Goal: Task Accomplishment & Management: Complete application form

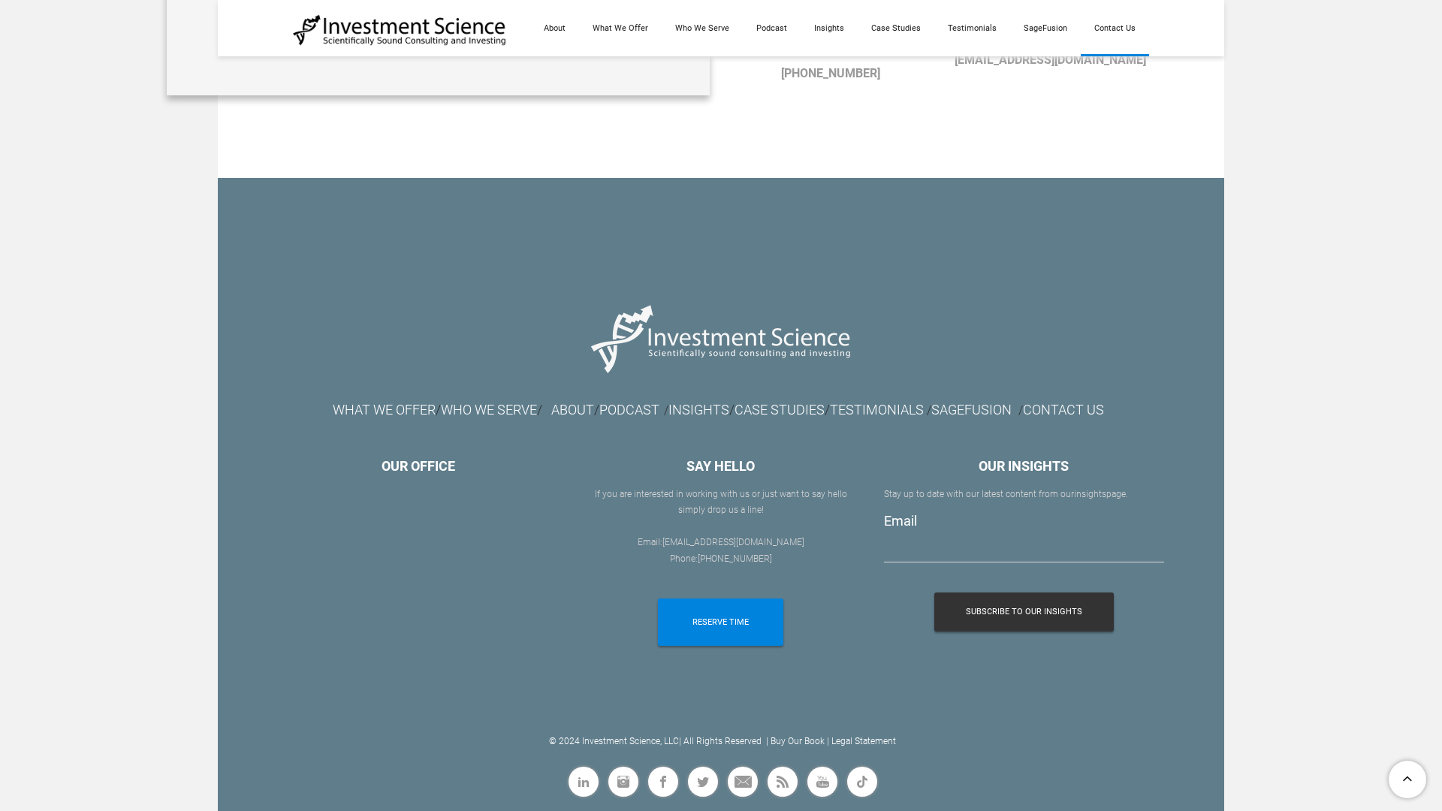
scroll to position [687, 0]
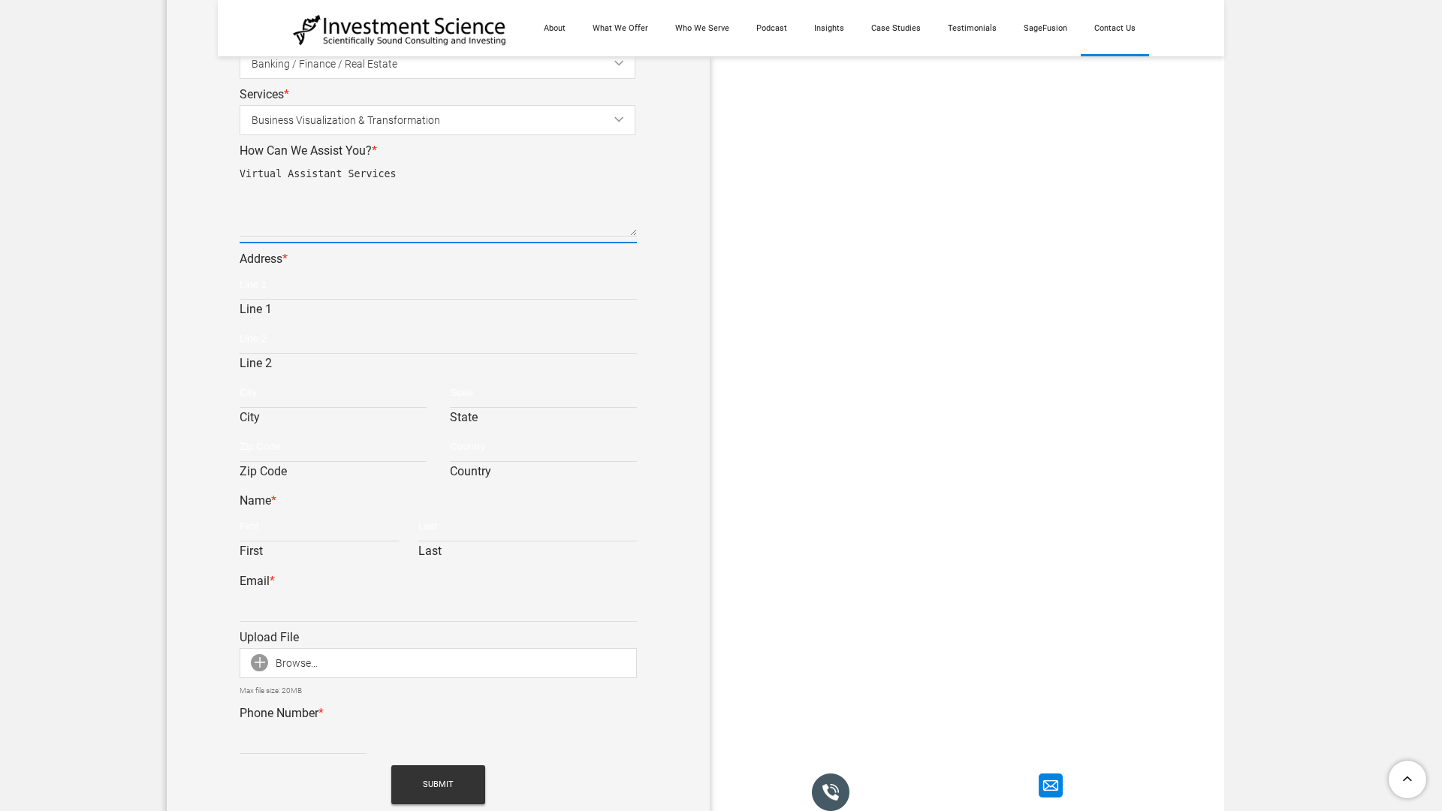
type textarea "Virtual Assistant Services"
type input "[STREET_ADDRESS]"
type input "[US_STATE]"
type input "NY"
type input "10101"
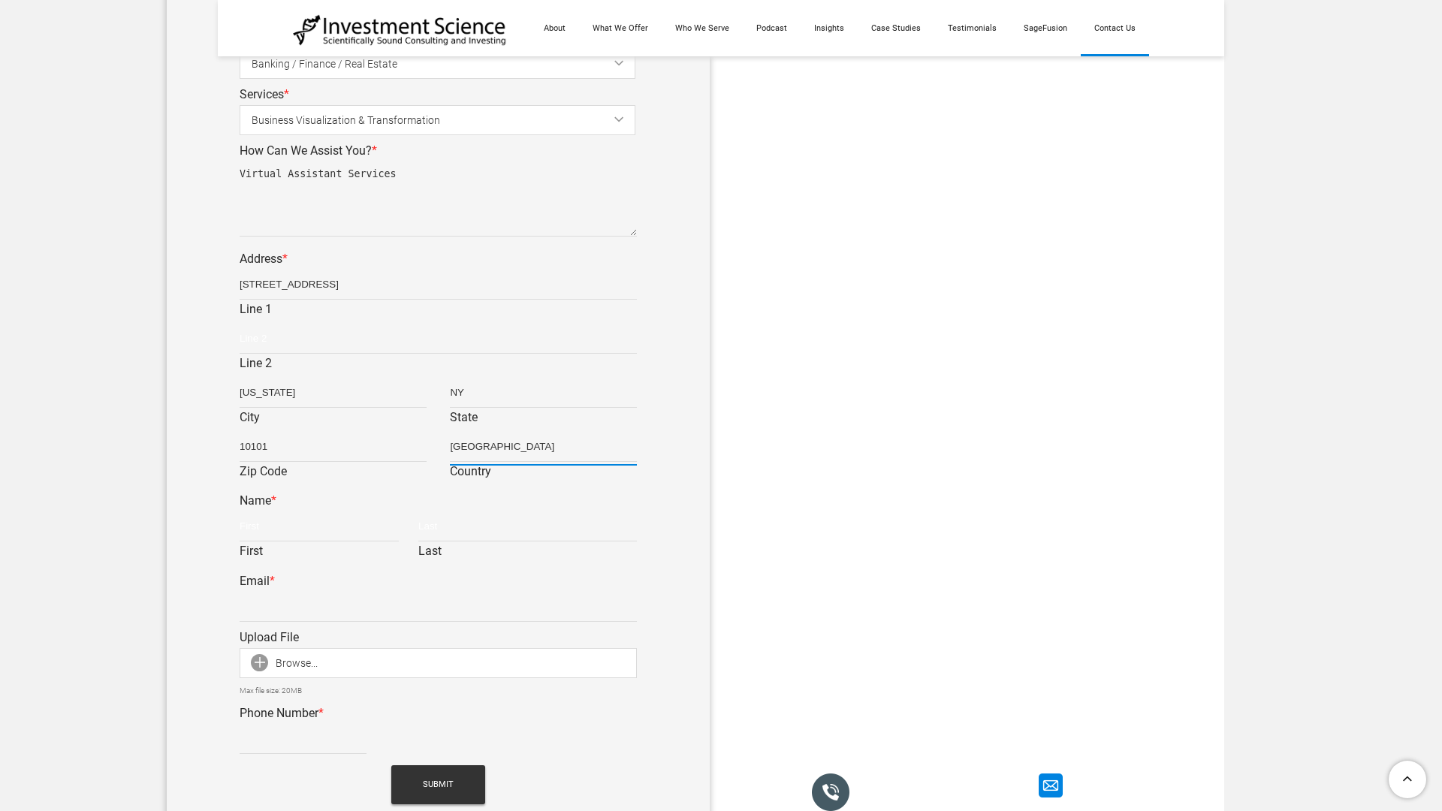
type input "[GEOGRAPHIC_DATA]"
type input "[PERSON_NAME]"
type input "Hernandez"
type input "z.hernandez@trustedsupportteam.com"
type input "123 Fake Street"
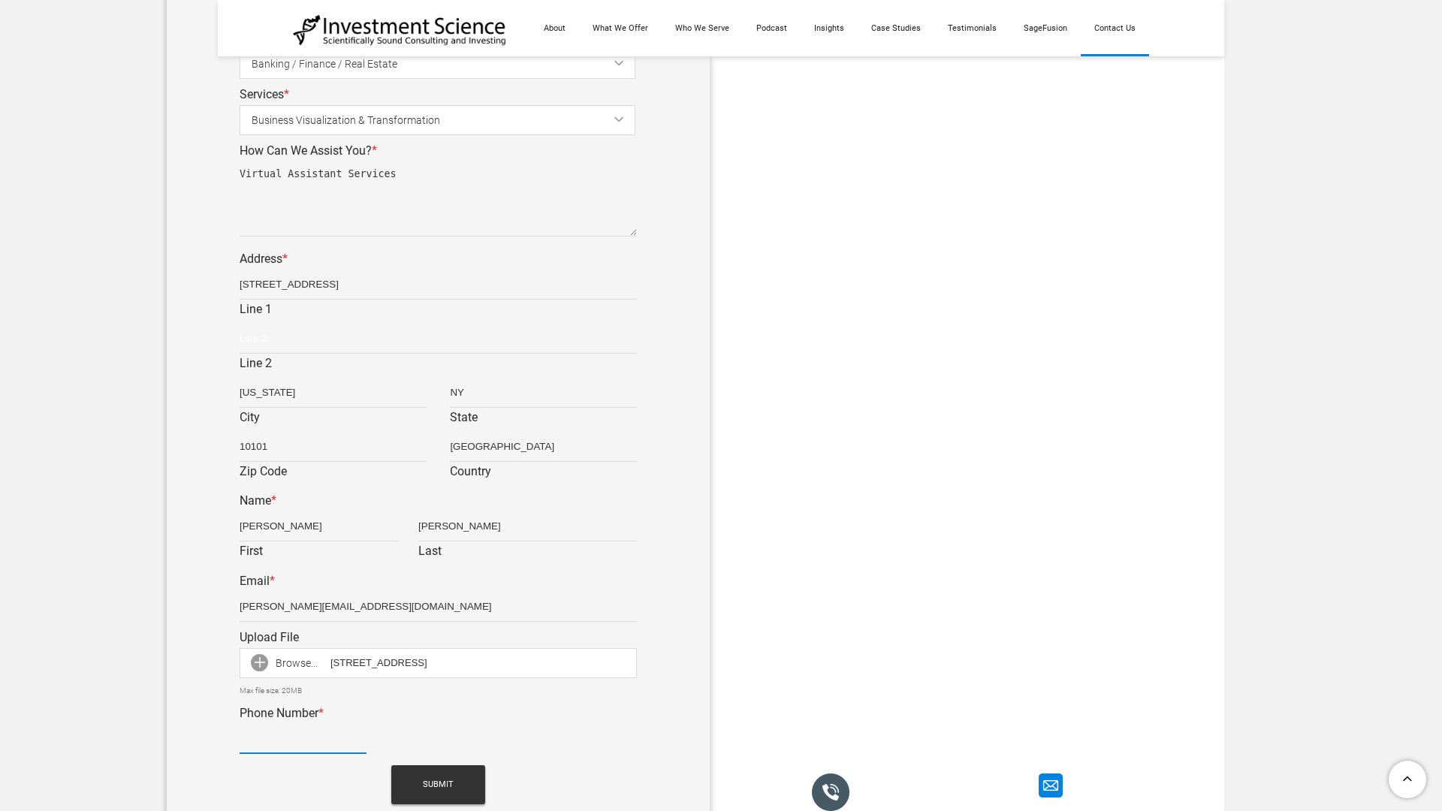
type input "9093102440"
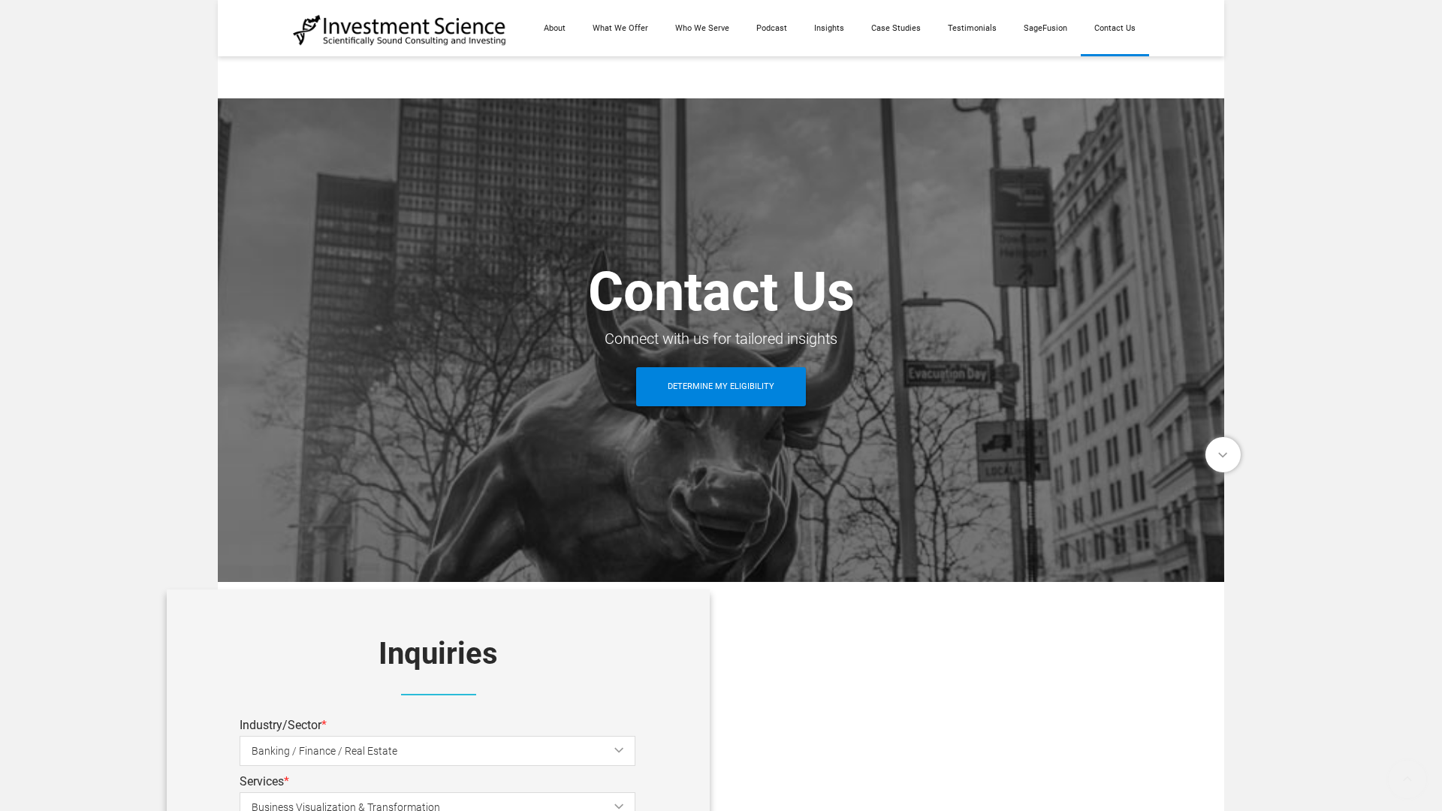
scroll to position [187, 0]
